Goal: Find specific fact: Find specific fact

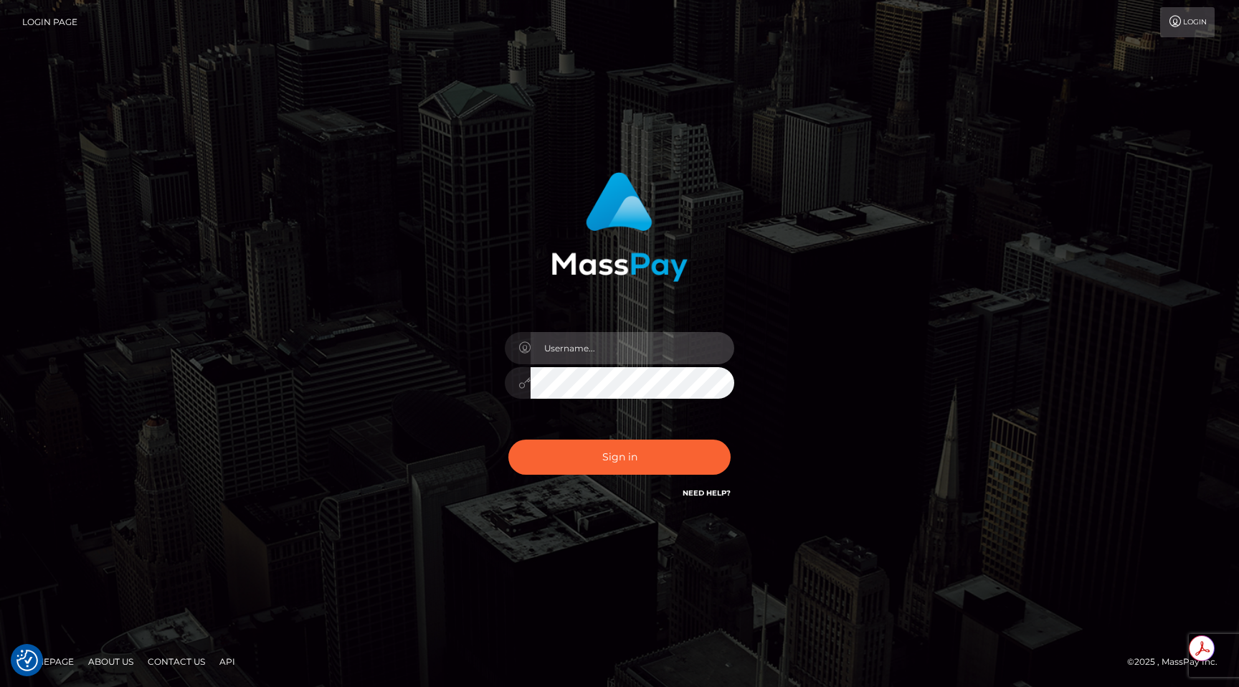
type input "egblue"
click at [508, 439] on button "Sign in" at bounding box center [619, 456] width 222 height 35
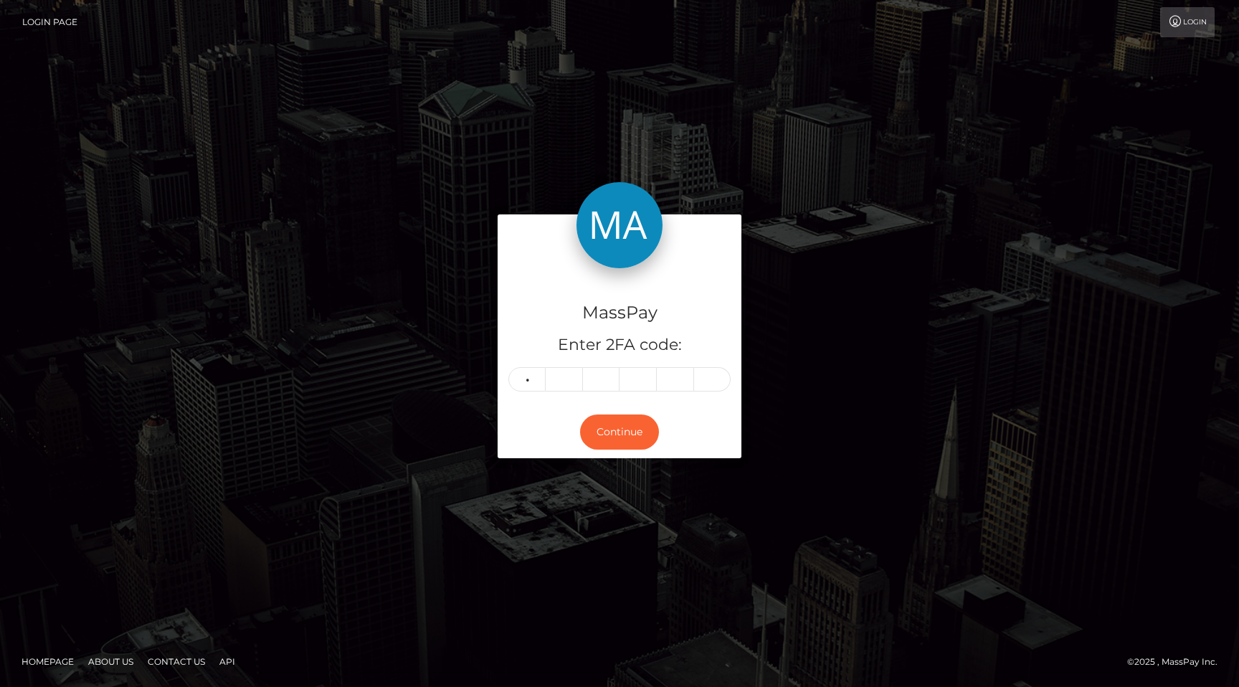
type input "4"
type input "6"
type input "1"
type input "9"
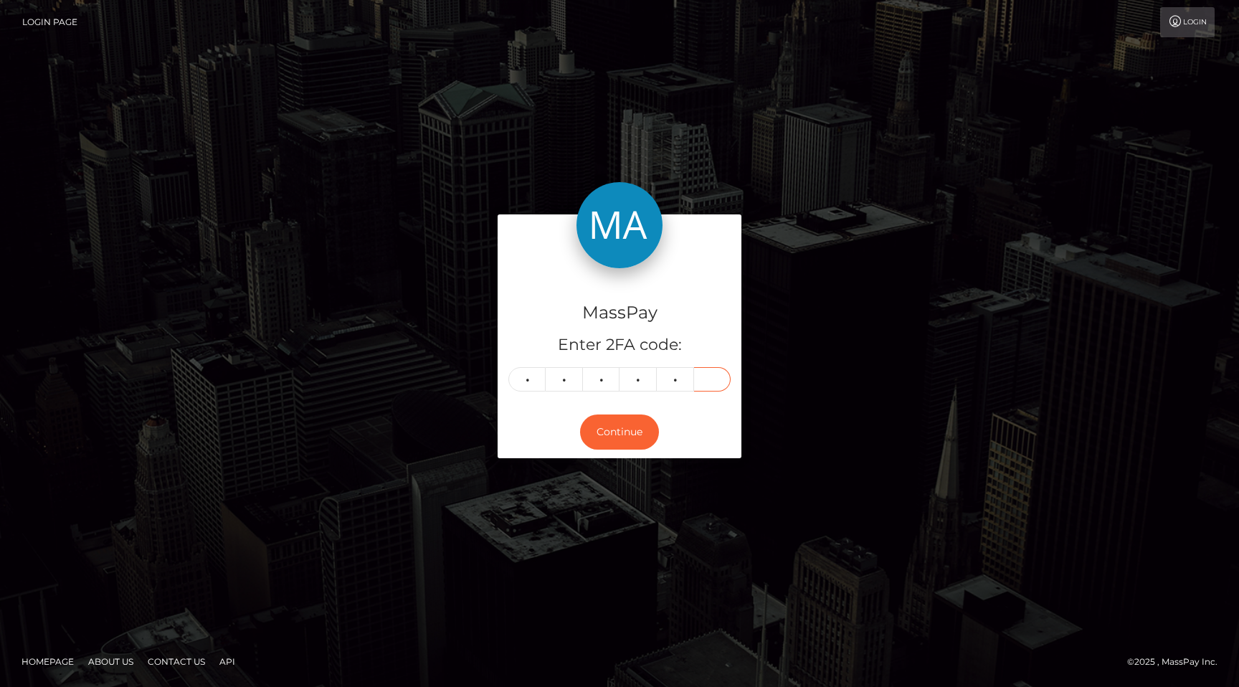
type input "8"
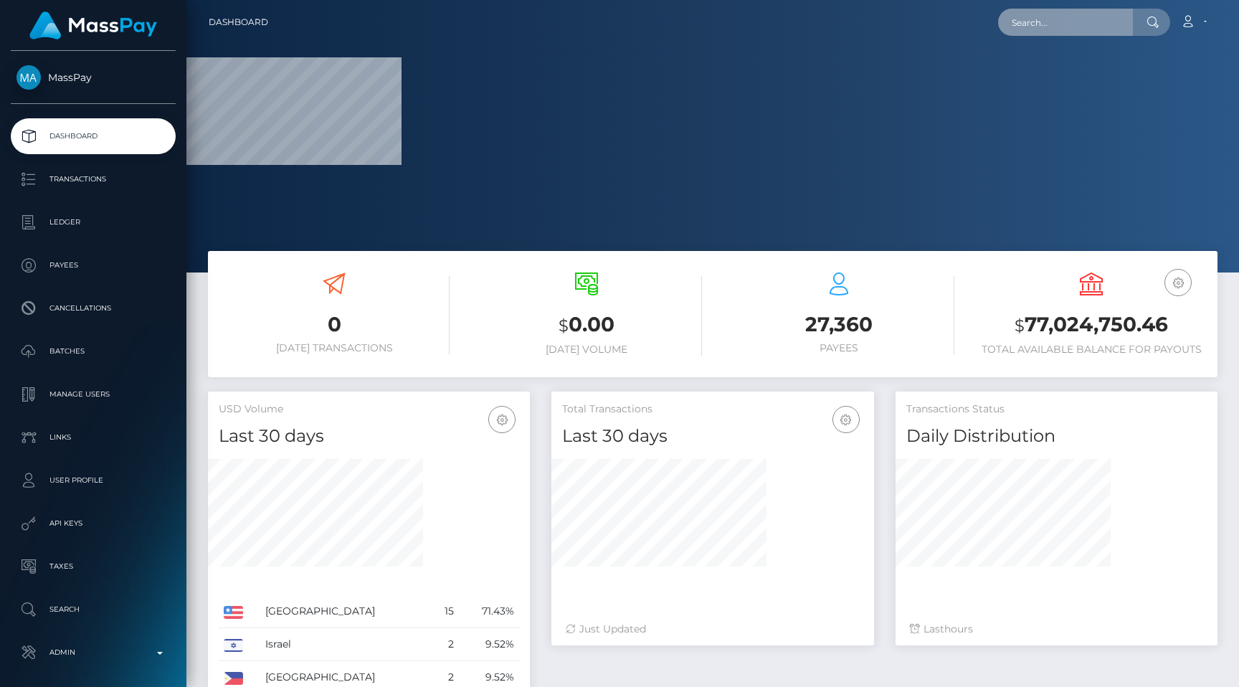
click at [1042, 19] on input "text" at bounding box center [1065, 22] width 135 height 27
paste input "wadewaup35@gmail.com"
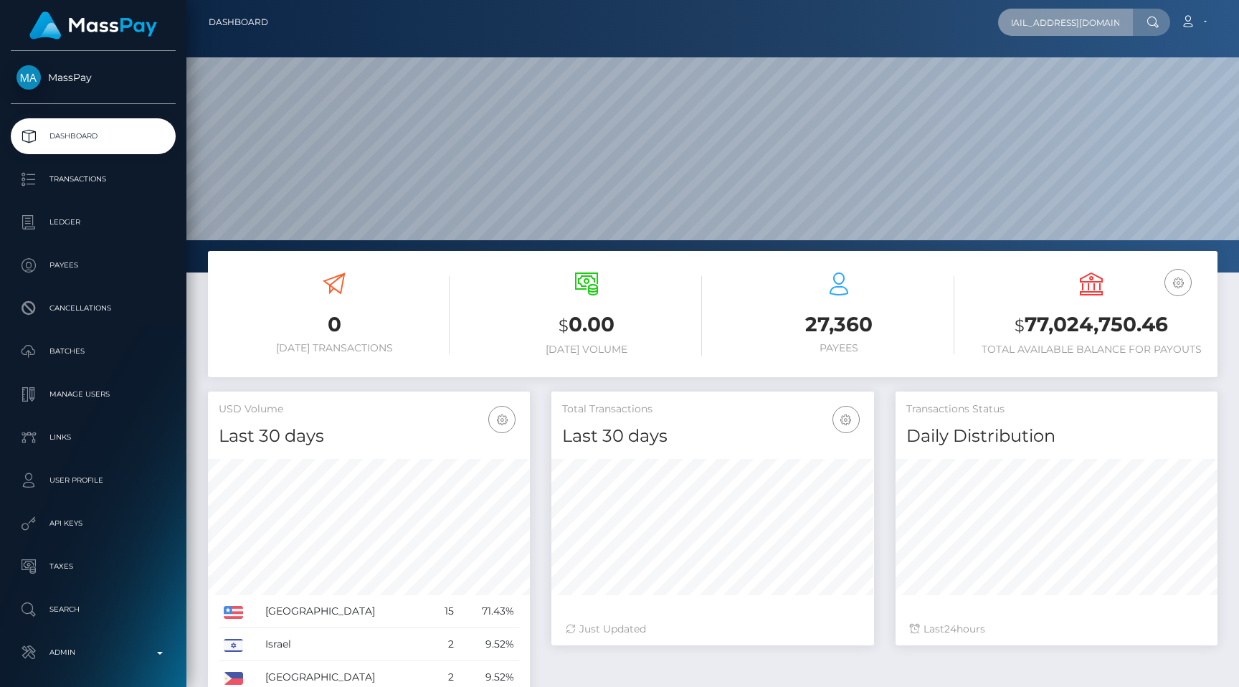
scroll to position [0, 13]
type input "[EMAIL_ADDRESS][DOMAIN_NAME]"
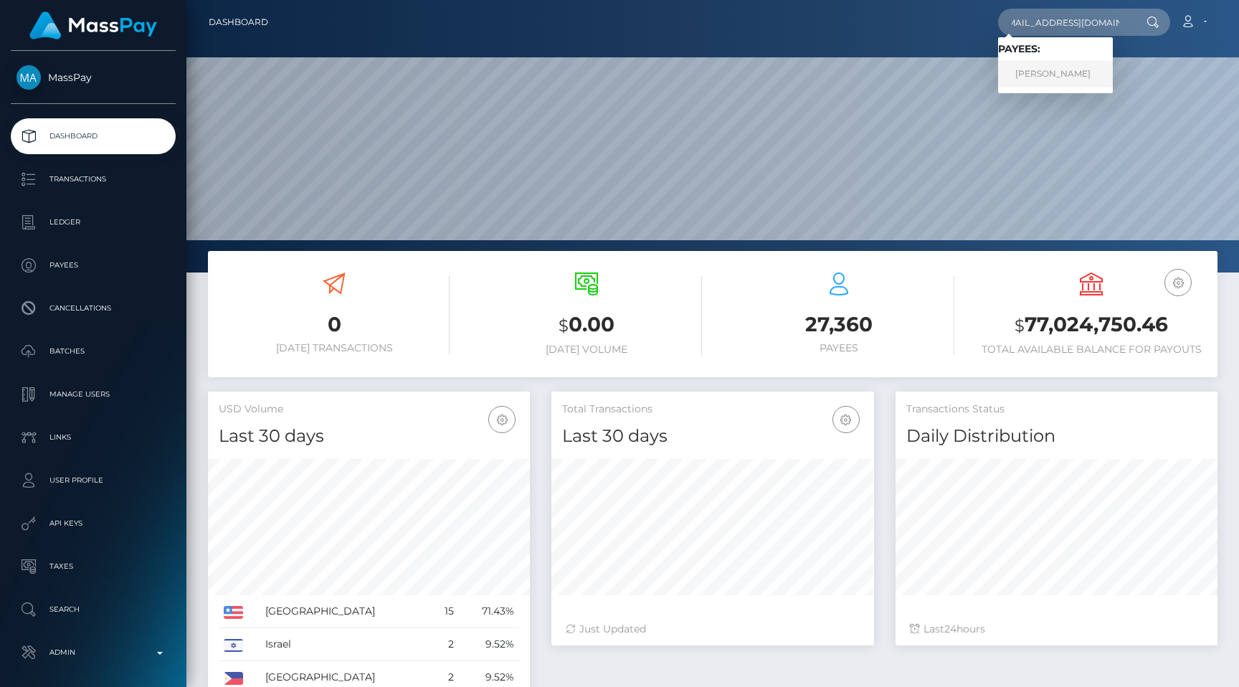
click at [1045, 62] on link "Wade Waupekenay Jr" at bounding box center [1055, 74] width 115 height 27
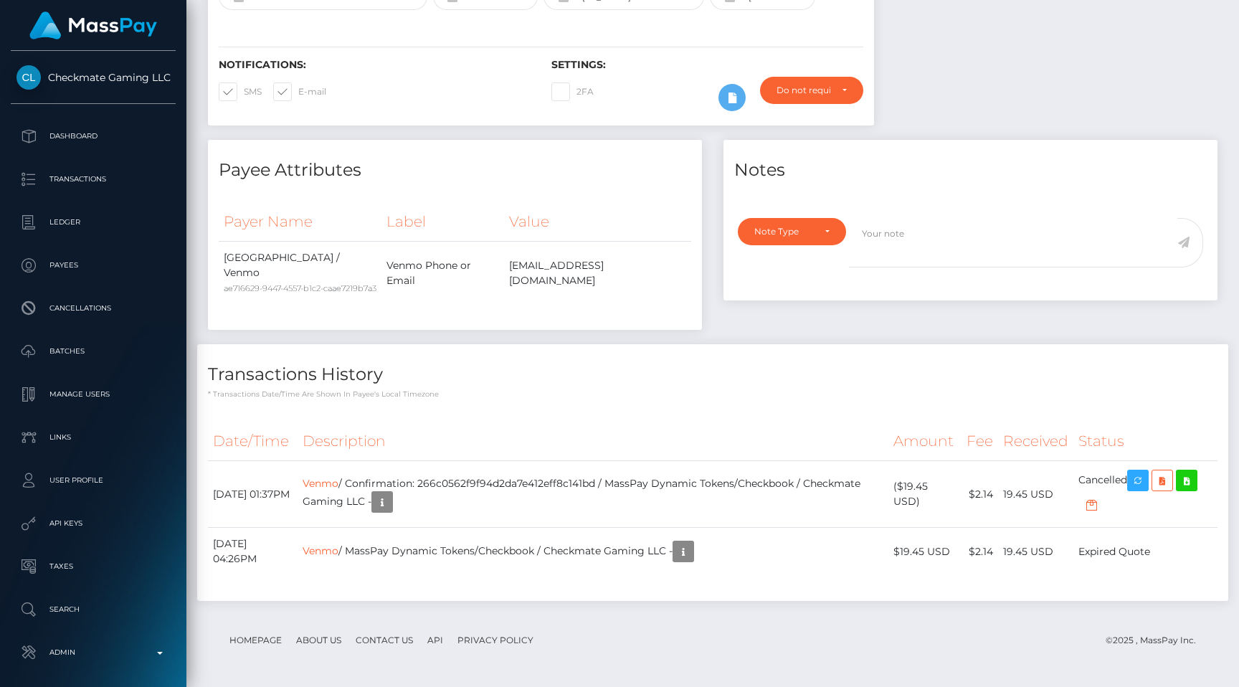
scroll to position [172, 322]
click at [391, 503] on icon "button" at bounding box center [382, 502] width 17 height 18
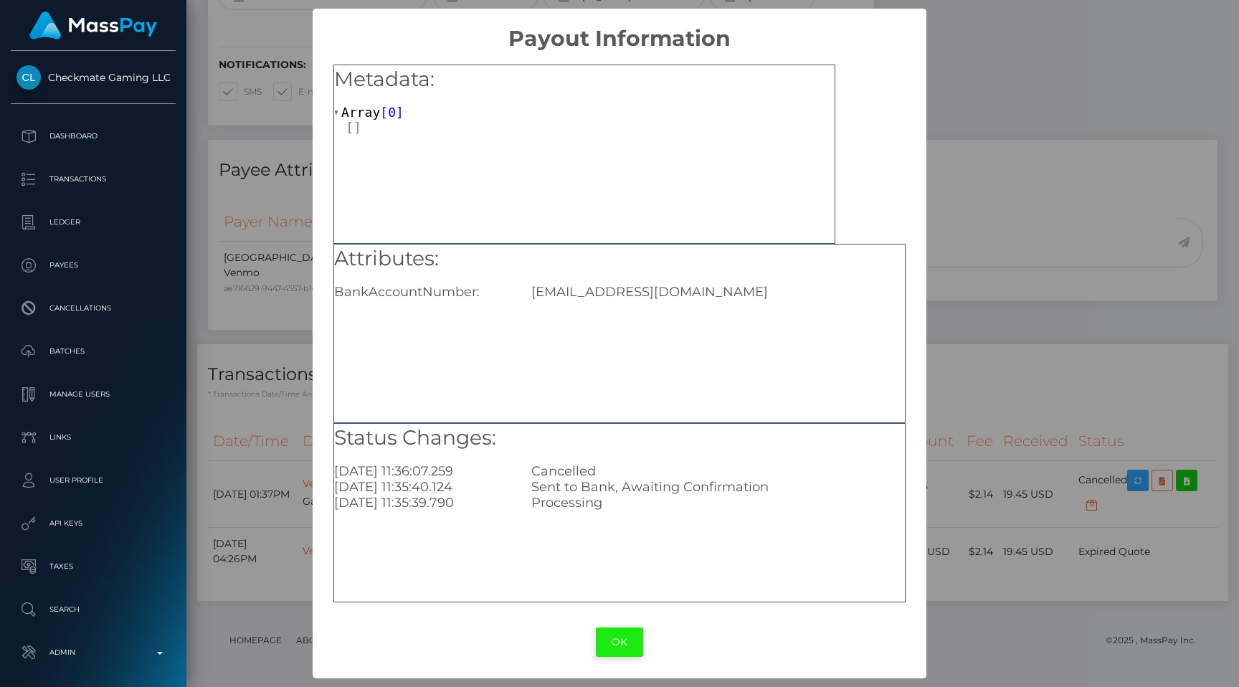
click at [624, 634] on button "OK" at bounding box center [619, 641] width 47 height 29
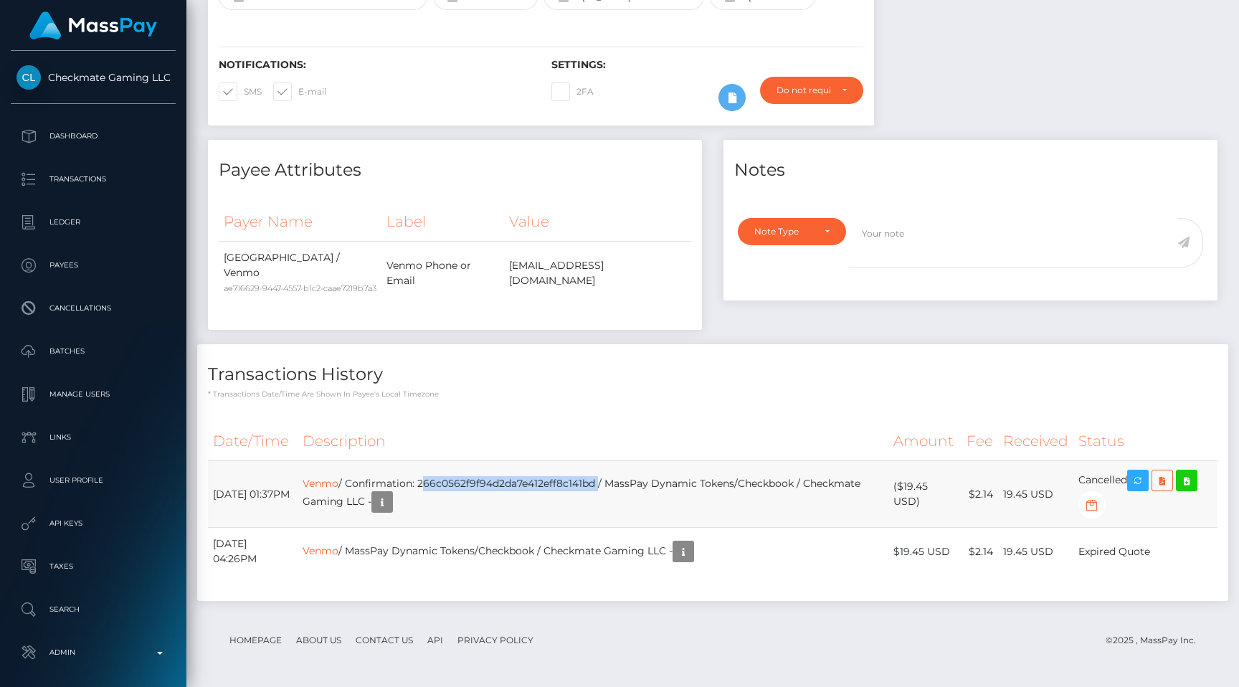
drag, startPoint x: 629, startPoint y: 482, endPoint x: 452, endPoint y: 479, distance: 176.4
click at [452, 479] on td "Venmo / Confirmation: 266c0562f9f94d2da7e412eff8c141bd / MassPay Dynamic Tokens…" at bounding box center [593, 494] width 591 height 67
copy td "266c0562f9f94d2da7e412eff8c141bd"
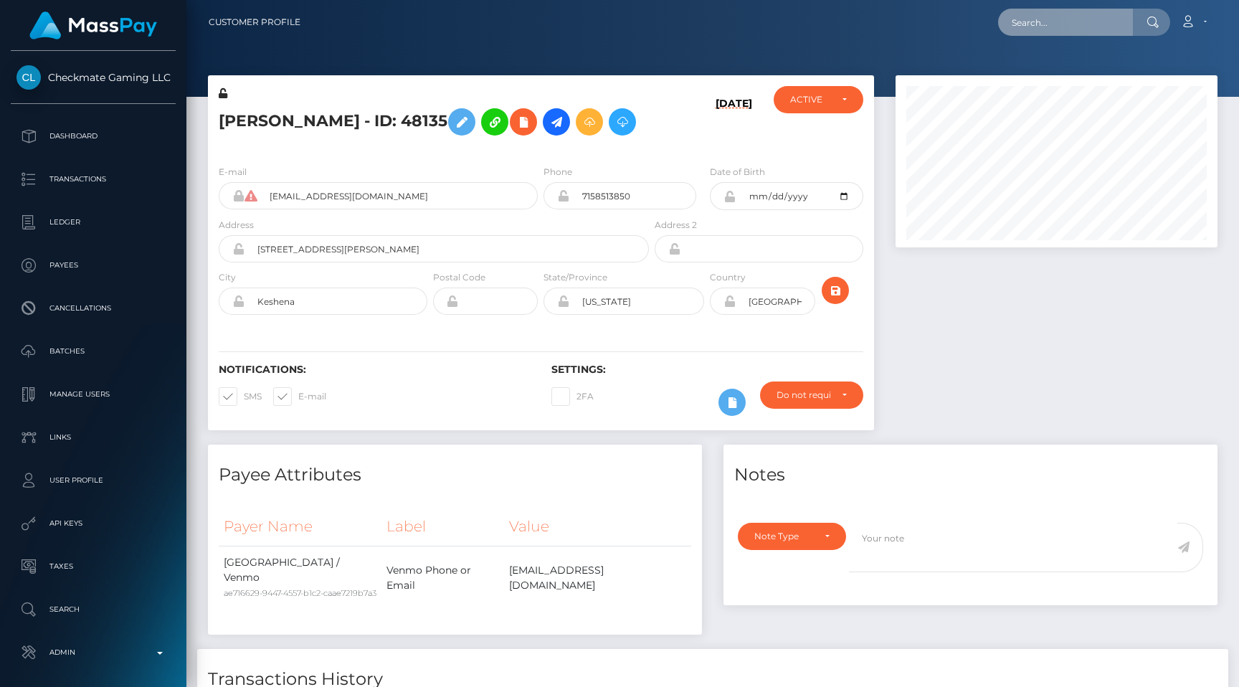
click at [1037, 12] on input "text" at bounding box center [1065, 22] width 135 height 27
paste input "[EMAIL_ADDRESS][DOMAIN_NAME]"
type input "[EMAIL_ADDRESS][DOMAIN_NAME]"
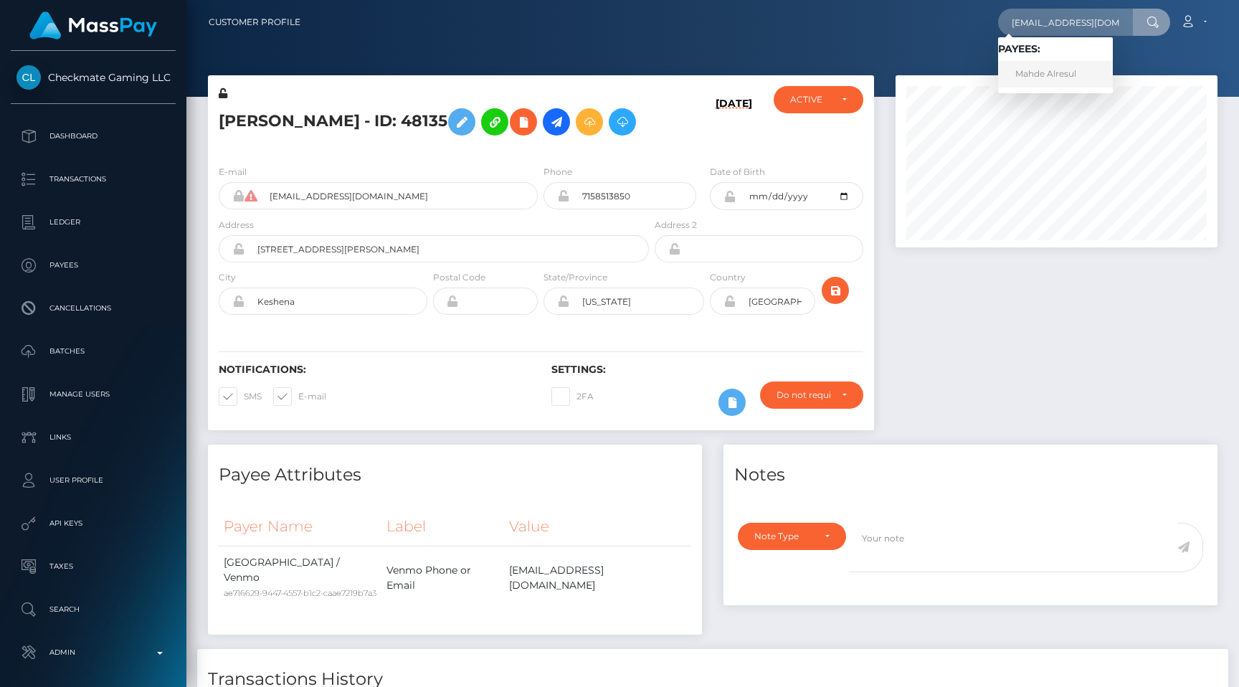
click at [1051, 68] on link "Mahde Alresul" at bounding box center [1055, 74] width 115 height 27
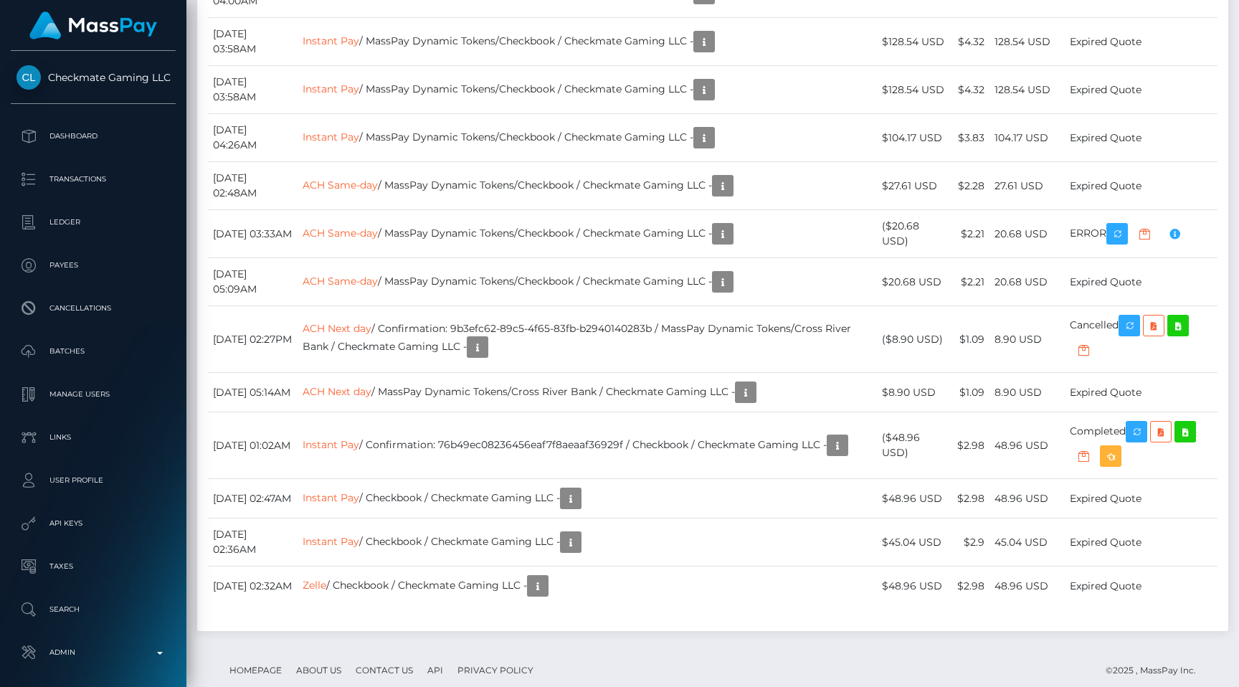
scroll to position [172, 322]
copy td "c96a4695ac5c43b7932042e65aa247e2"
click at [579, 290] on div "Date/Time Description Amount Fee Received Status Venmo Venmo Venmo Instant Pay" at bounding box center [712, 194] width 1031 height 874
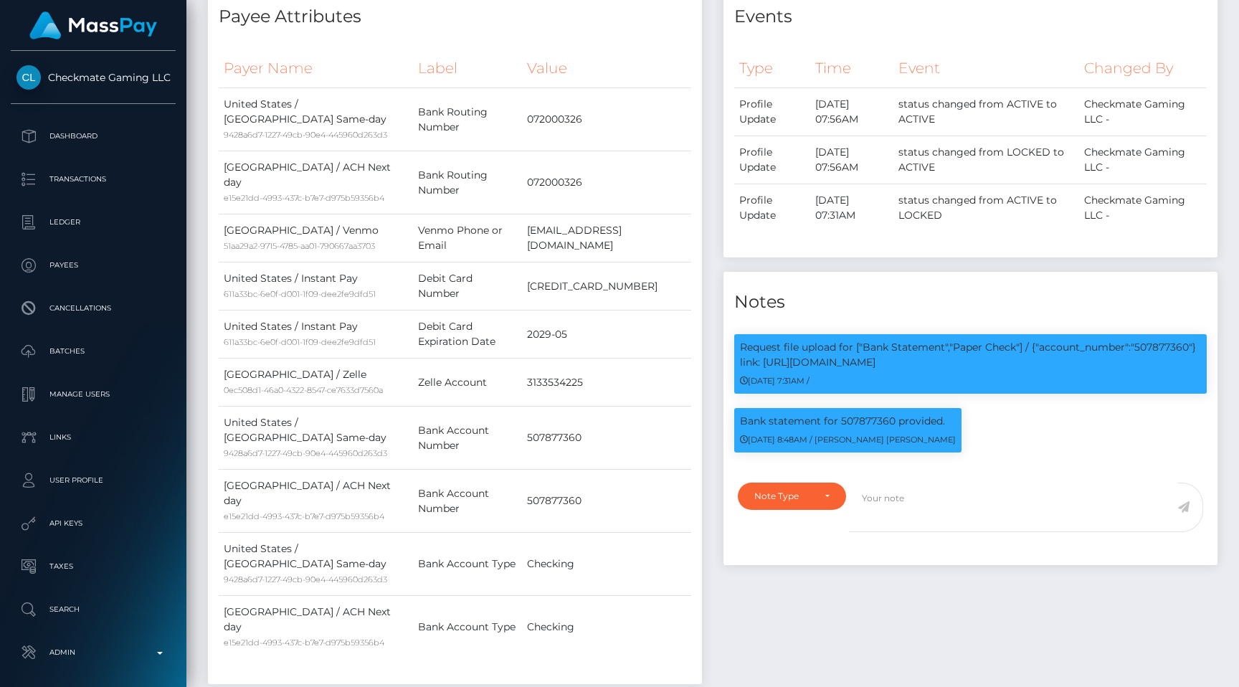
scroll to position [0, 0]
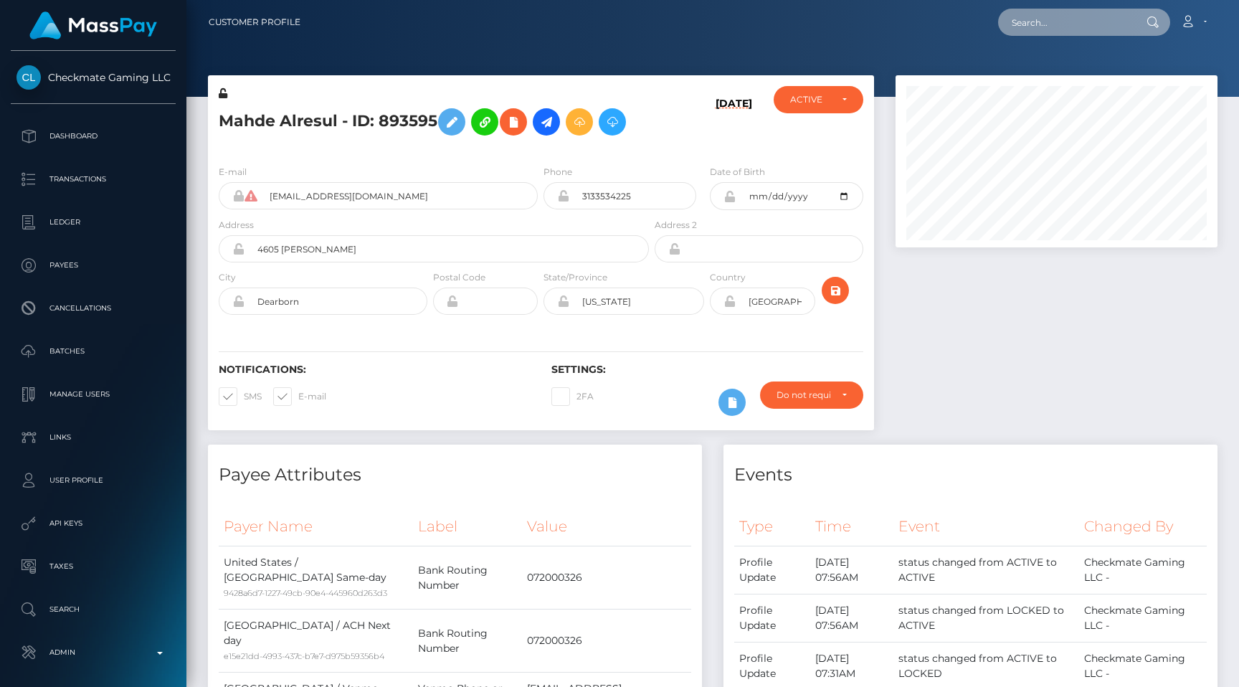
click at [1087, 32] on input "text" at bounding box center [1065, 22] width 135 height 27
paste input "pout_6E1gAAly0maJX"
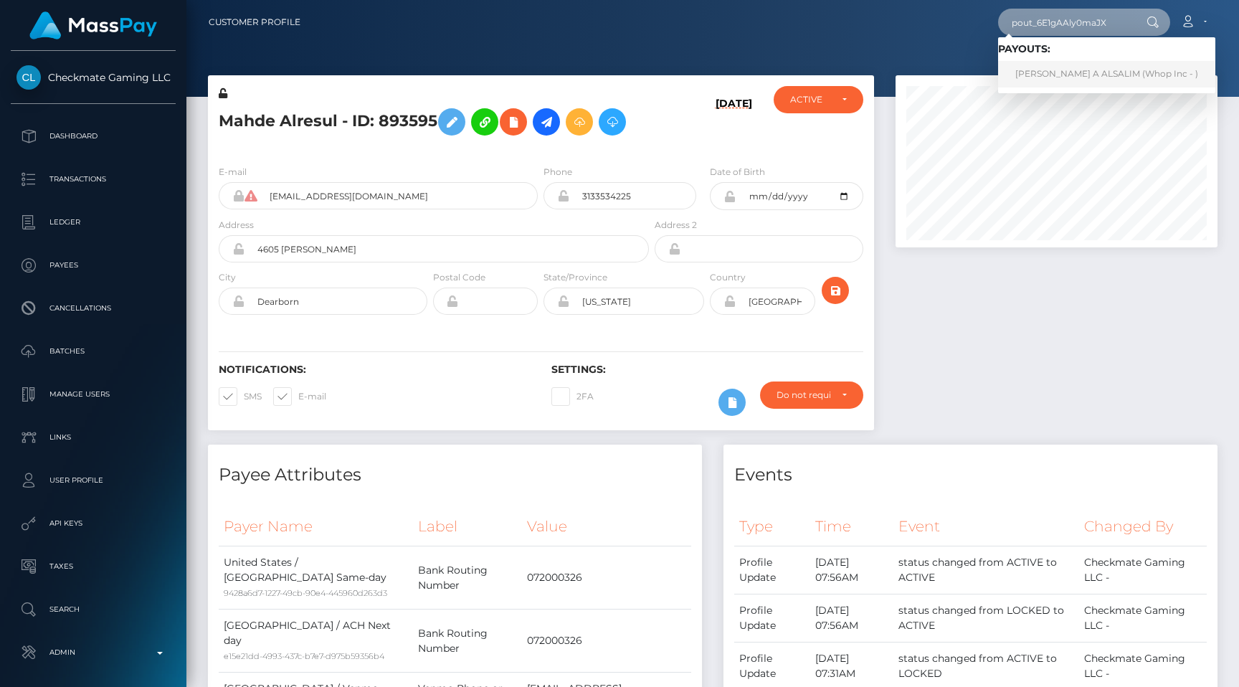
type input "pout_6E1gAAly0maJX"
click at [1079, 65] on link "HAMAD IBRAHIM A ALSALIM (Whop Inc - )" at bounding box center [1106, 74] width 217 height 27
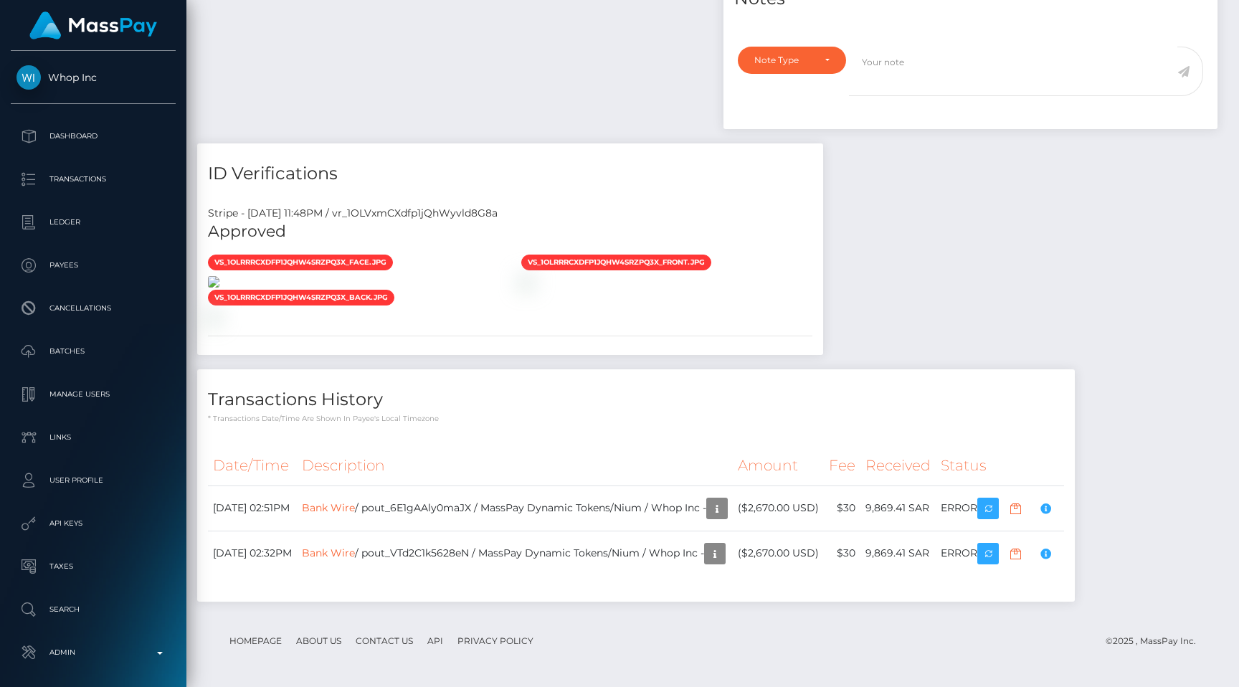
scroll to position [1186, 0]
click at [951, 342] on div "Payee Attributes Payer Name Label Value Saudi Arabia / Bank Wire 54cc9a16-975f-…" at bounding box center [712, 163] width 1031 height 906
